Goal: Task Accomplishment & Management: Manage account settings

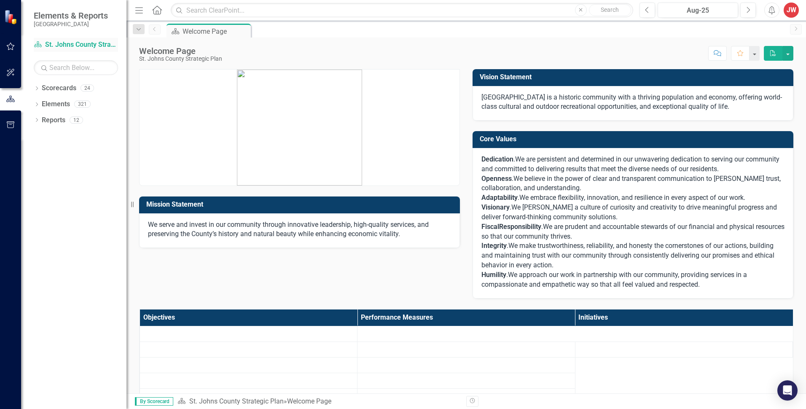
click at [50, 44] on link "Scorecard St. Johns County Strategic Plan" at bounding box center [76, 45] width 84 height 10
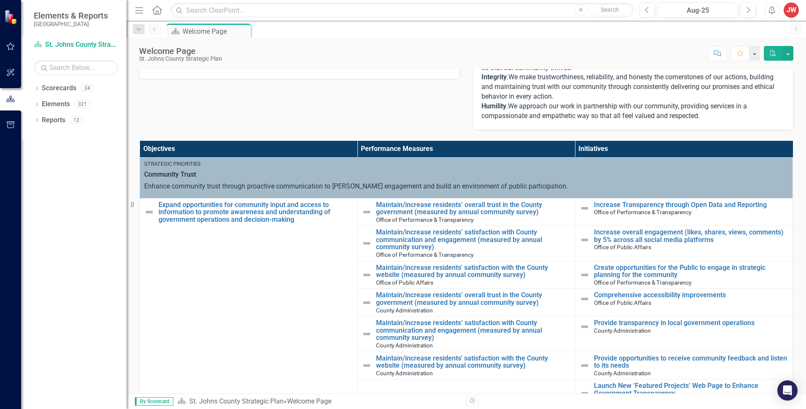
click at [579, 240] on img at bounding box center [584, 240] width 10 height 10
click at [579, 238] on img at bounding box center [584, 240] width 10 height 10
click at [594, 236] on link "Increase overall engagement (likes, shares, views, comments) by 5% across all s…" at bounding box center [691, 235] width 194 height 15
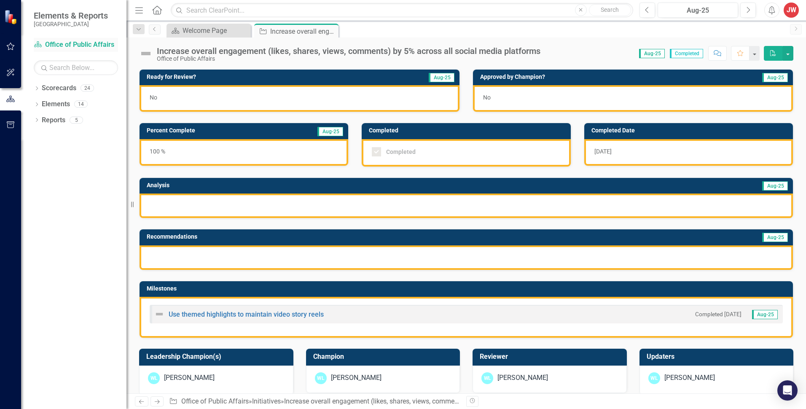
click at [54, 43] on link "Scorecard Office of Public Affairs" at bounding box center [76, 45] width 84 height 10
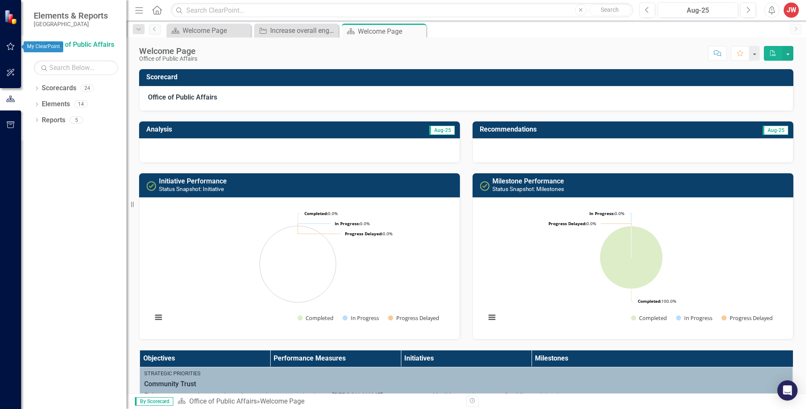
click at [8, 48] on icon "button" at bounding box center [10, 46] width 9 height 7
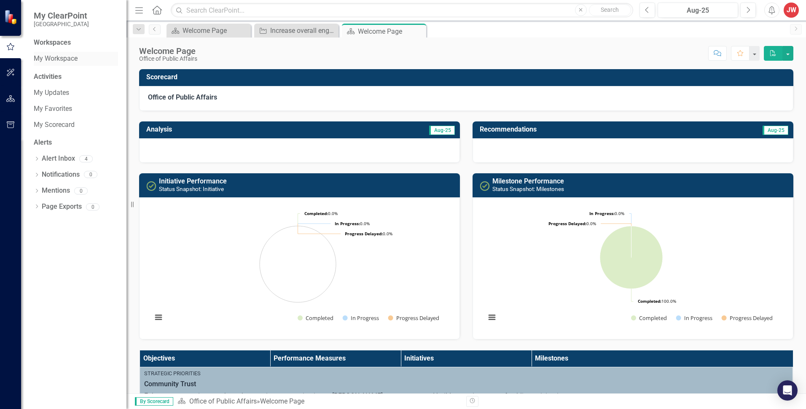
click at [52, 59] on link "My Workspace" at bounding box center [76, 59] width 84 height 10
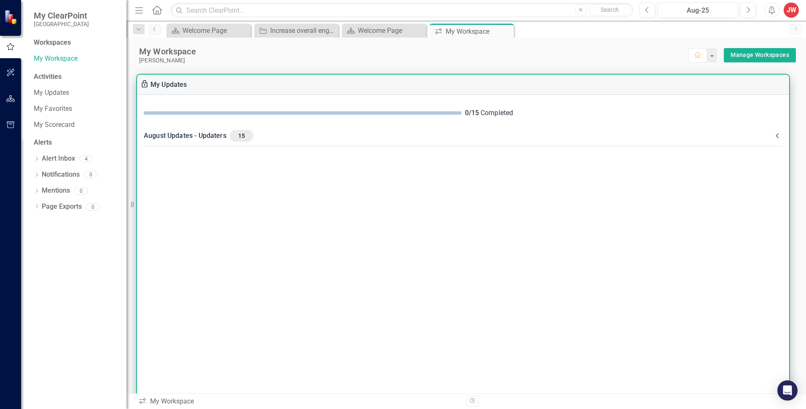
click at [361, 115] on div "0 / 15 Completed" at bounding box center [463, 113] width 652 height 23
click at [195, 134] on div "August Updates - Updaters 15" at bounding box center [458, 136] width 628 height 12
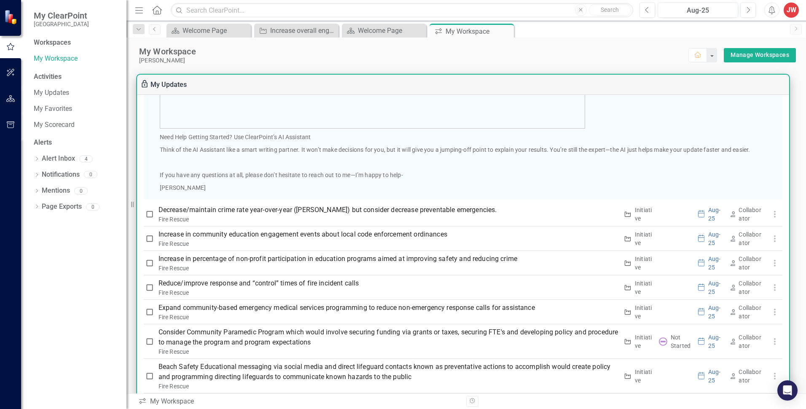
scroll to position [548, 0]
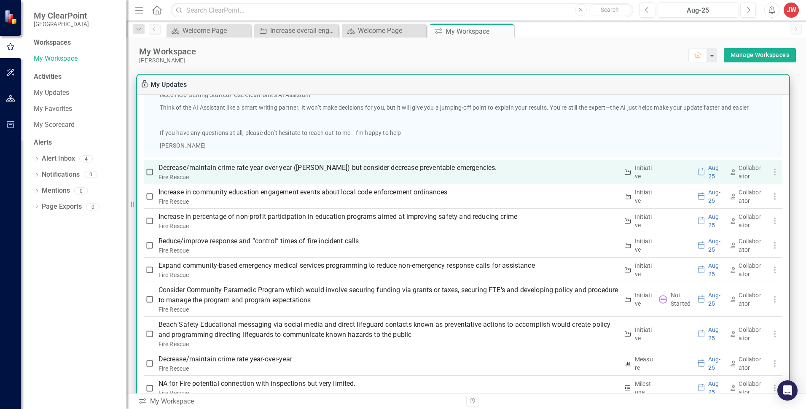
click at [212, 169] on p "Decrease/maintain crime rate year-over-year ([PERSON_NAME]) but consider decrea…" at bounding box center [388, 168] width 460 height 10
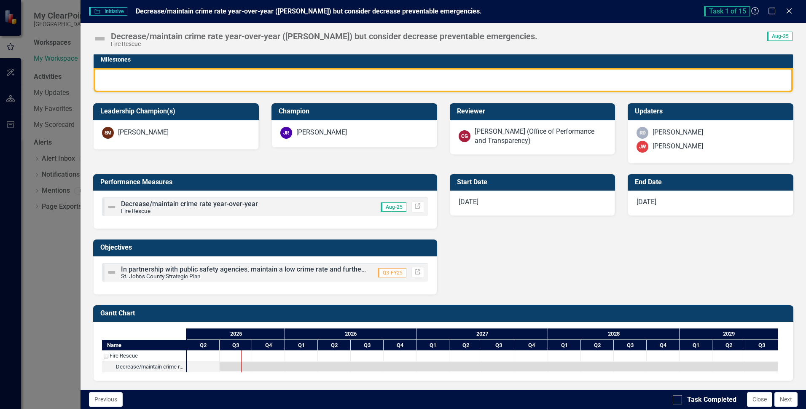
scroll to position [0, 0]
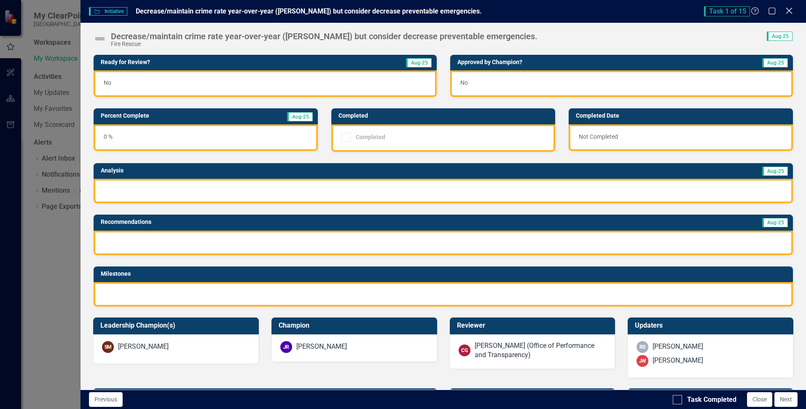
click at [787, 10] on icon "Close" at bounding box center [788, 11] width 11 height 8
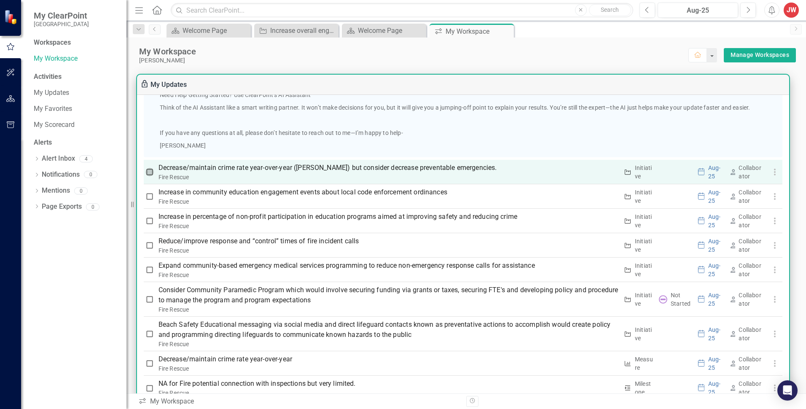
click at [147, 172] on input "checkbox" at bounding box center [149, 172] width 8 height 8
click at [773, 174] on use "button" at bounding box center [774, 172] width 2 height 7
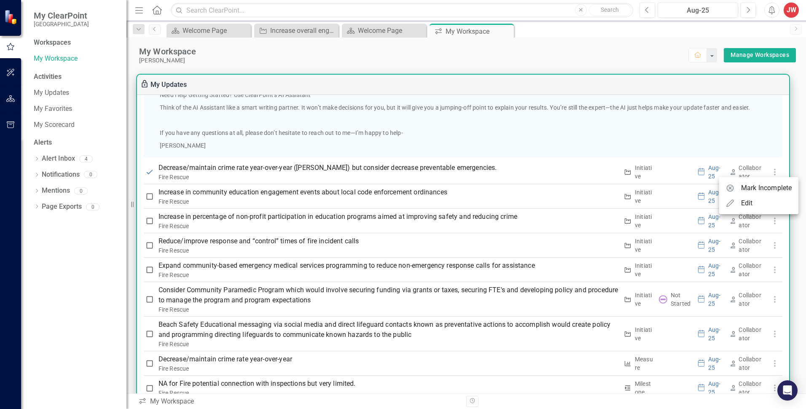
click at [148, 172] on div at bounding box center [403, 204] width 806 height 409
click at [148, 172] on input "checkbox" at bounding box center [149, 172] width 8 height 8
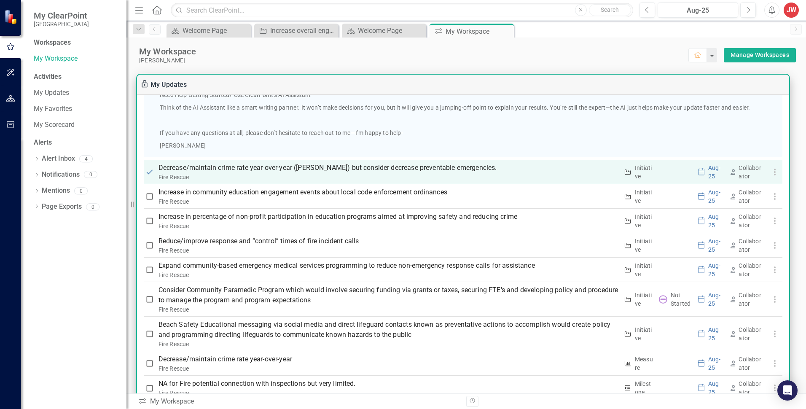
checkbox input "false"
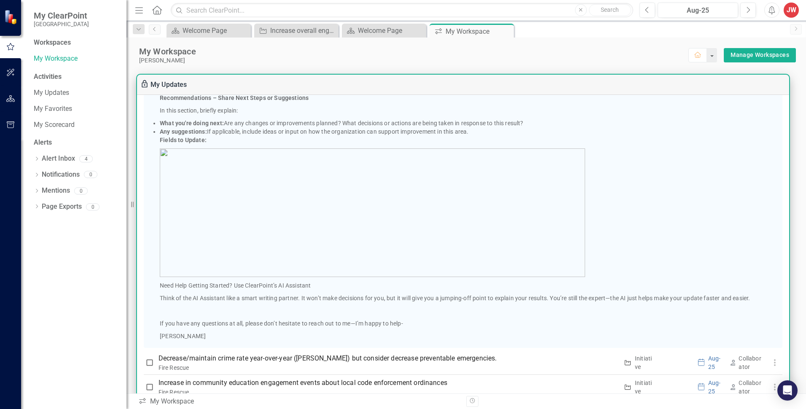
scroll to position [379, 0]
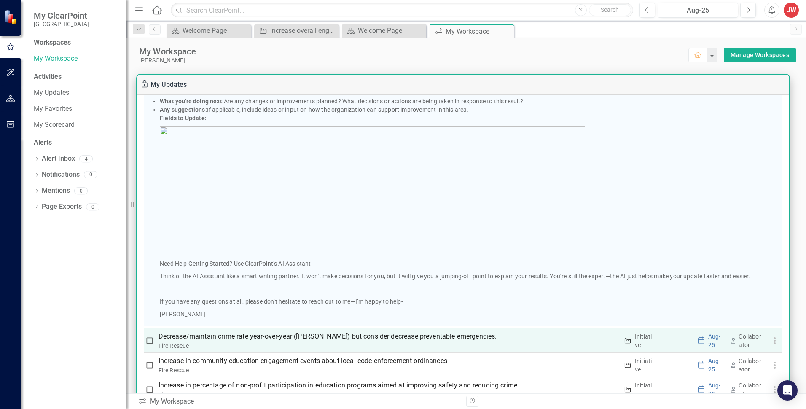
click at [332, 337] on p "Decrease/maintain crime rate year-over-year ([PERSON_NAME]) but consider decrea…" at bounding box center [388, 336] width 460 height 10
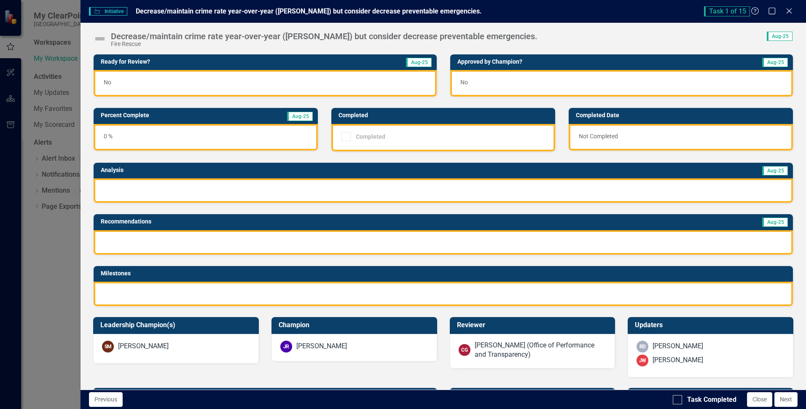
scroll to position [0, 0]
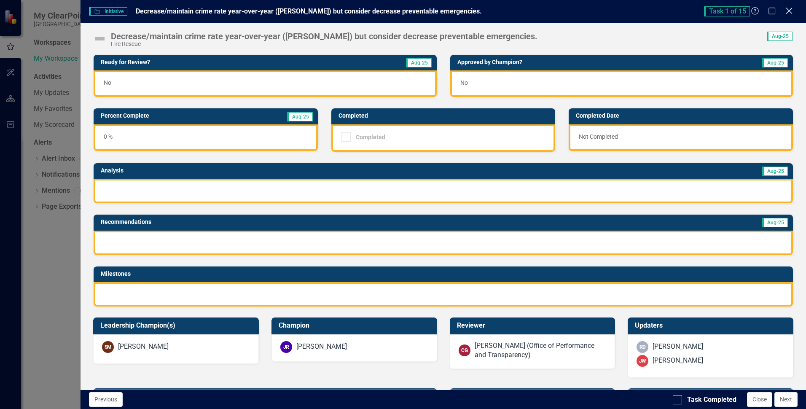
click at [786, 10] on icon "Close" at bounding box center [788, 11] width 11 height 8
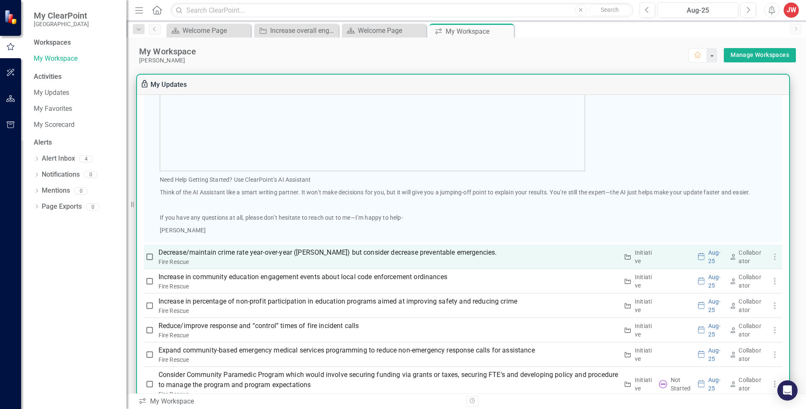
scroll to position [463, 0]
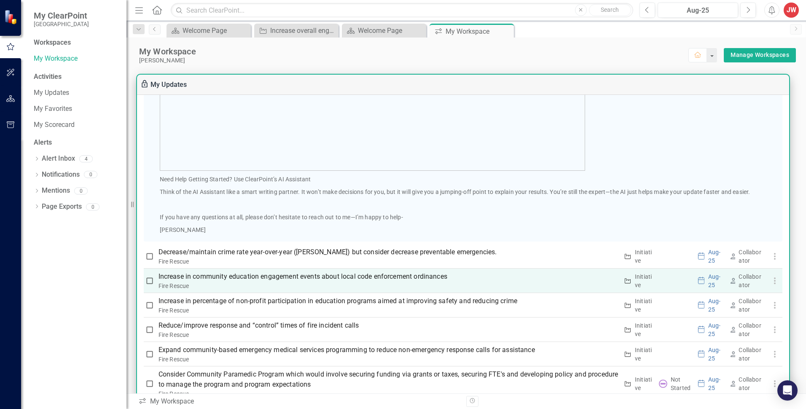
click at [281, 276] on p "Increase in community education engagement events about local code enforcement …" at bounding box center [388, 276] width 460 height 10
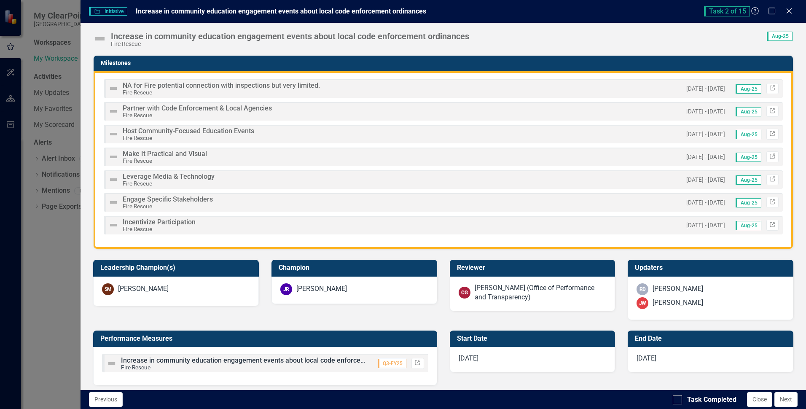
scroll to position [0, 0]
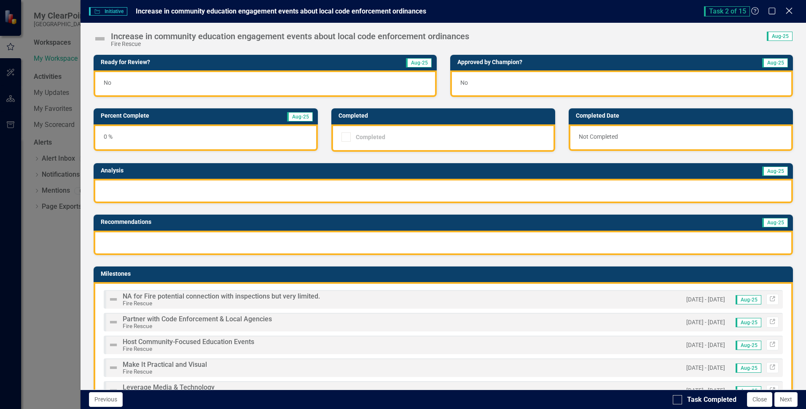
click at [787, 9] on icon "Close" at bounding box center [788, 11] width 11 height 8
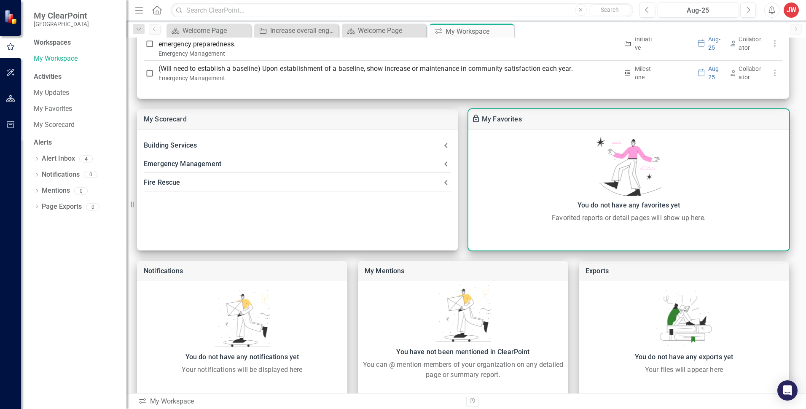
scroll to position [284, 0]
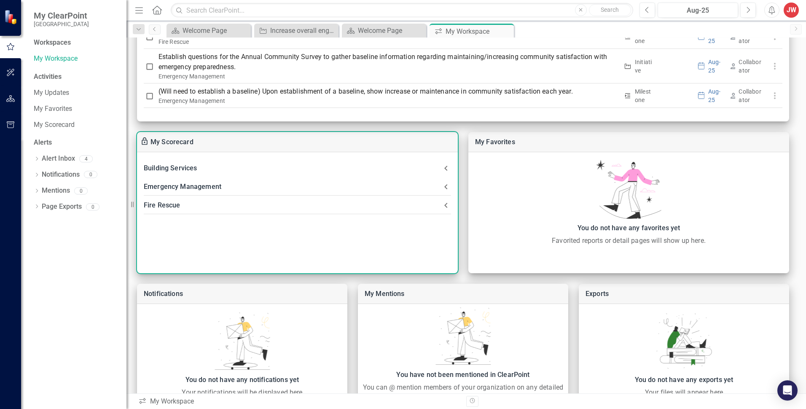
click at [165, 204] on div "Fire Rescue" at bounding box center [292, 205] width 297 height 12
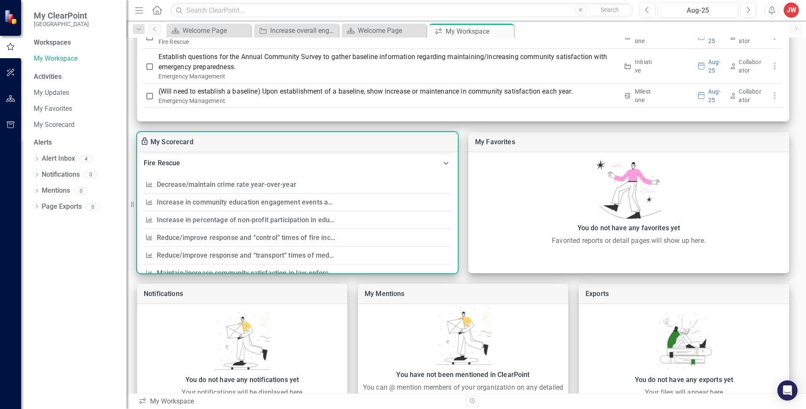
scroll to position [84, 0]
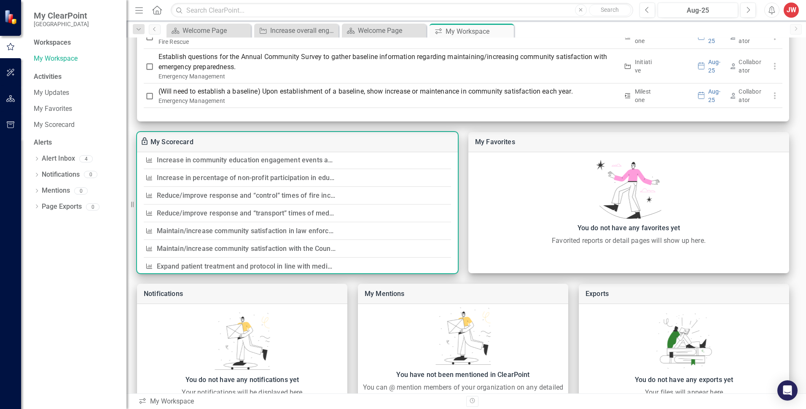
click at [243, 195] on link "Reduce/improve response and “control” times of fire incident calls" at bounding box center [259, 195] width 205 height 8
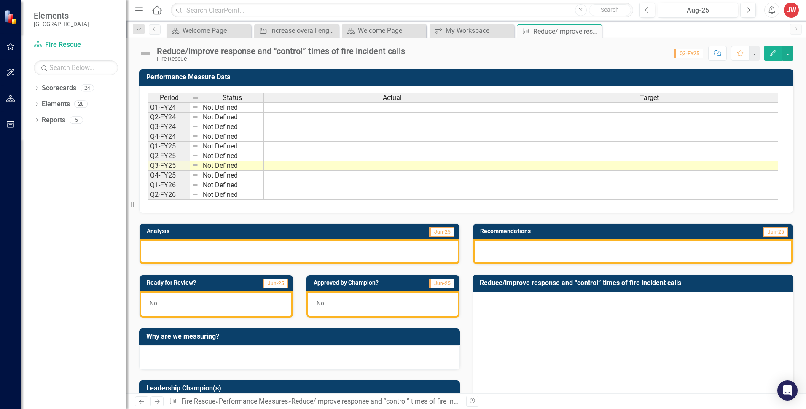
click at [295, 167] on td at bounding box center [392, 166] width 257 height 10
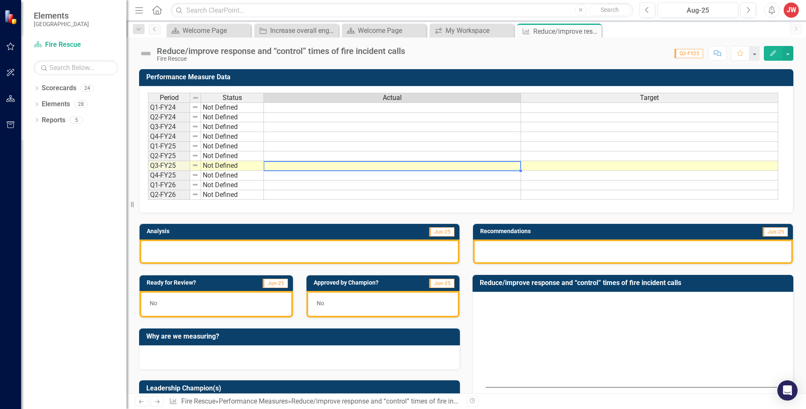
click at [295, 167] on td at bounding box center [392, 166] width 257 height 10
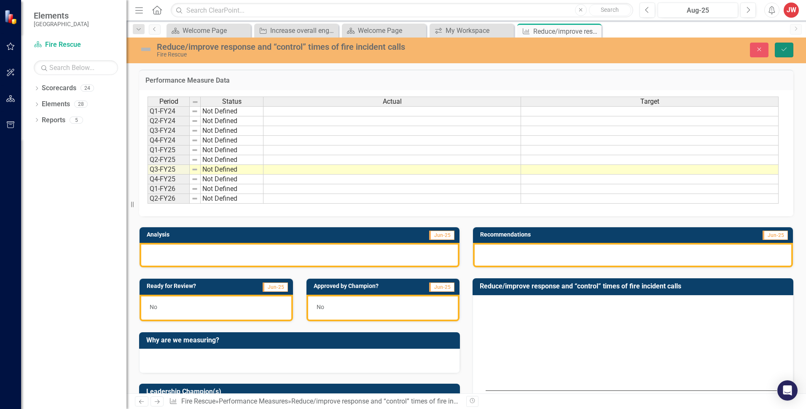
click at [780, 51] on icon "Save" at bounding box center [784, 49] width 8 height 6
